Goal: Information Seeking & Learning: Learn about a topic

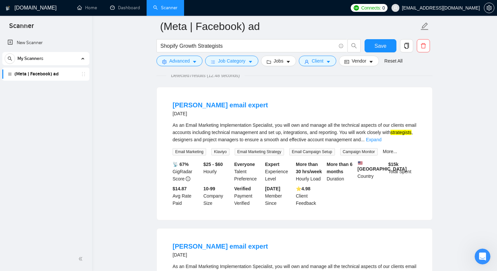
scroll to position [57, 0]
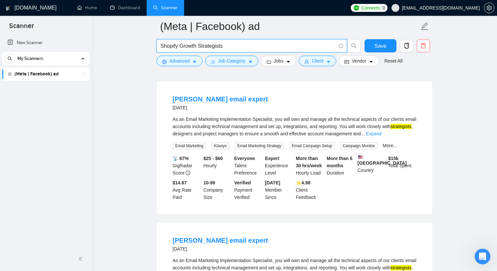
click at [160, 46] on input "Shopify Growth Strategists" at bounding box center [248, 46] width 176 height 8
click at [179, 45] on input "Shopify Growth Strategists" at bounding box center [248, 46] width 176 height 8
click at [161, 46] on input "Shopify Growth Strategists" at bounding box center [248, 46] width 176 height 8
click at [249, 48] on input "(Shopify Growth Strategists" at bounding box center [248, 46] width 176 height 8
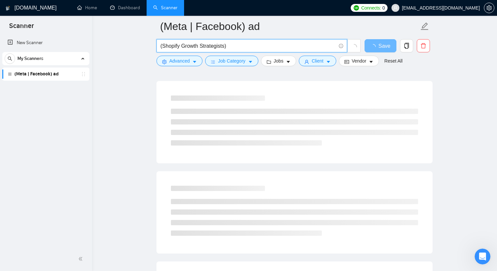
click at [225, 45] on input "(Shopify Growth Strategists)" at bounding box center [248, 46] width 176 height 8
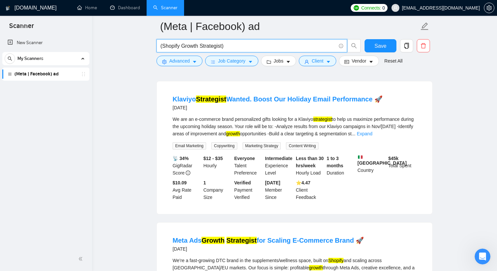
click at [168, 48] on input "(Shopify Growth Strategist)" at bounding box center [248, 46] width 176 height 8
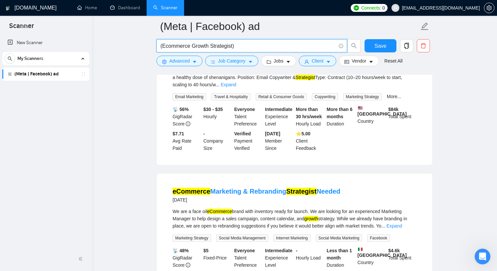
scroll to position [0, 0]
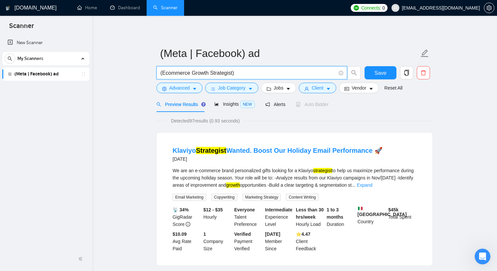
drag, startPoint x: 193, startPoint y: 72, endPoint x: 163, endPoint y: 70, distance: 30.3
click at [163, 70] on input "(Ecommerce Growth Strategist)" at bounding box center [248, 73] width 176 height 8
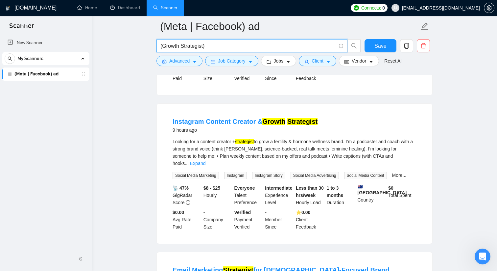
scroll to position [458, 0]
type input "(Growth Strategist)"
